Goal: Check status

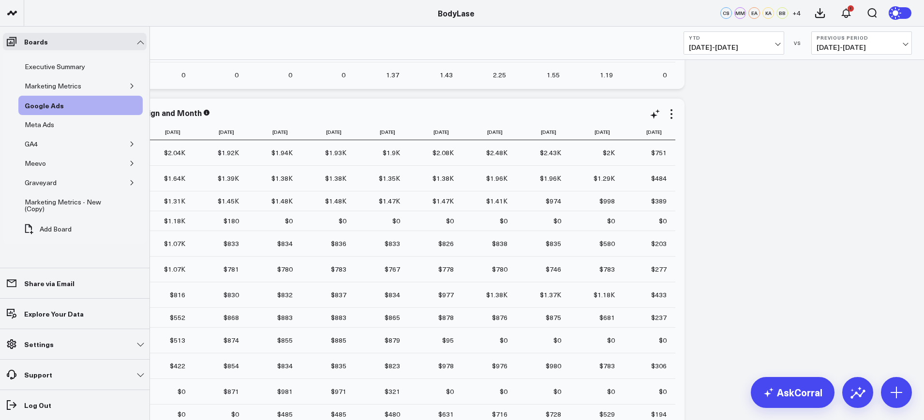
scroll to position [967, 0]
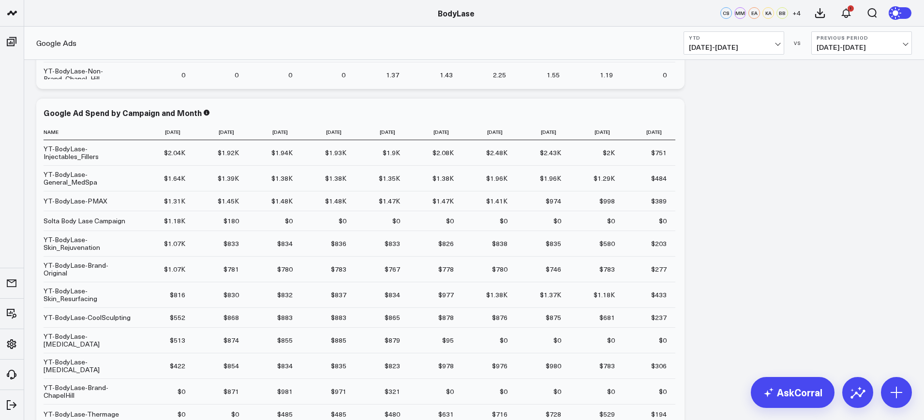
click at [718, 50] on span "[DATE] - [DATE]" at bounding box center [734, 48] width 90 height 8
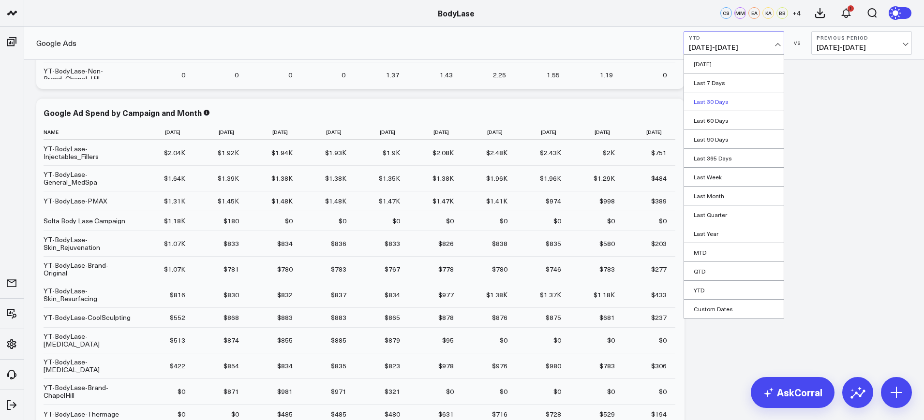
click at [718, 101] on link "Last 30 Days" at bounding box center [734, 101] width 100 height 18
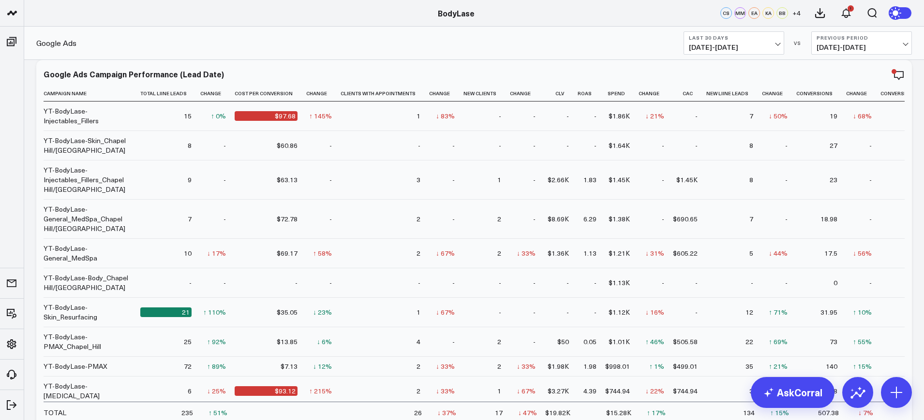
click at [748, 50] on span "[DATE] - [DATE]" at bounding box center [734, 48] width 90 height 8
click at [712, 286] on link "YTD" at bounding box center [734, 290] width 100 height 18
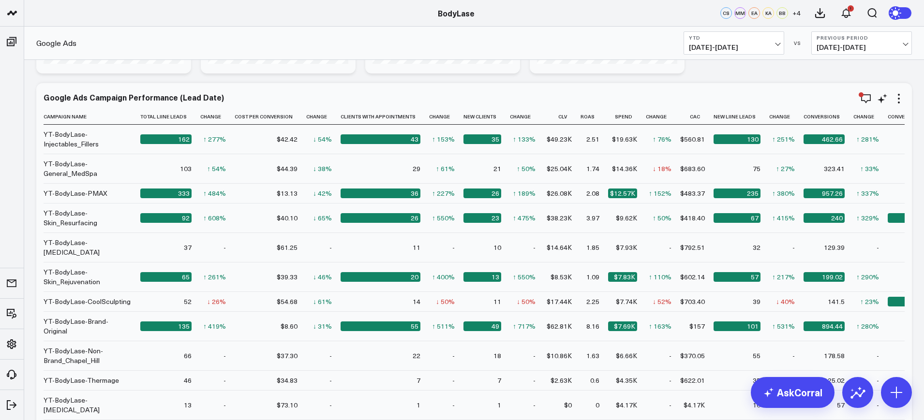
scroll to position [181, 0]
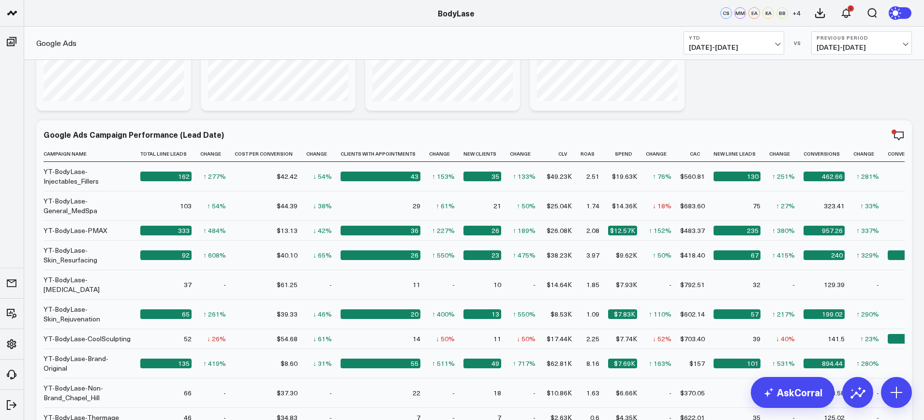
click at [728, 47] on span "[DATE] - [DATE]" at bounding box center [734, 48] width 90 height 8
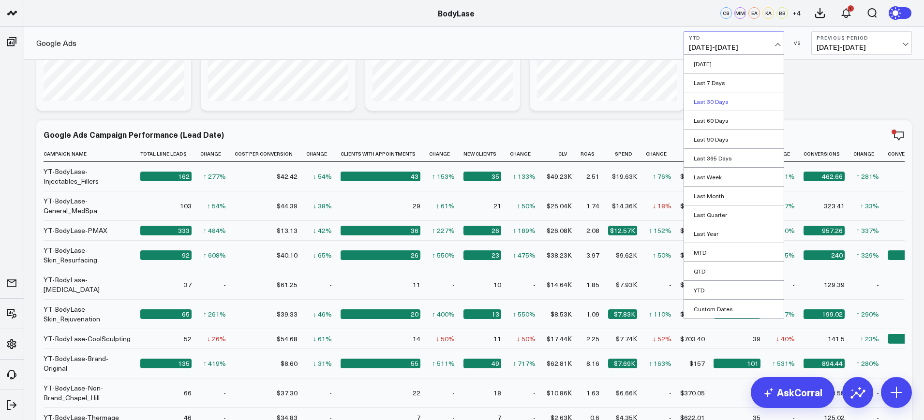
click at [718, 104] on link "Last 30 Days" at bounding box center [734, 101] width 100 height 18
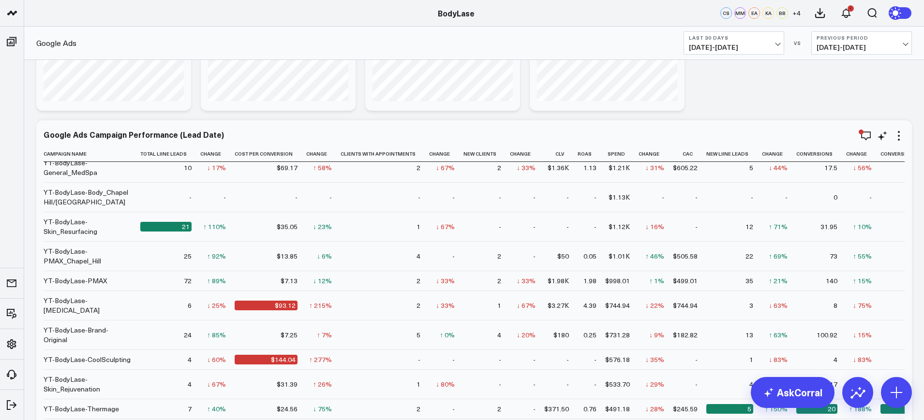
scroll to position [147, 0]
